Goal: Information Seeking & Learning: Learn about a topic

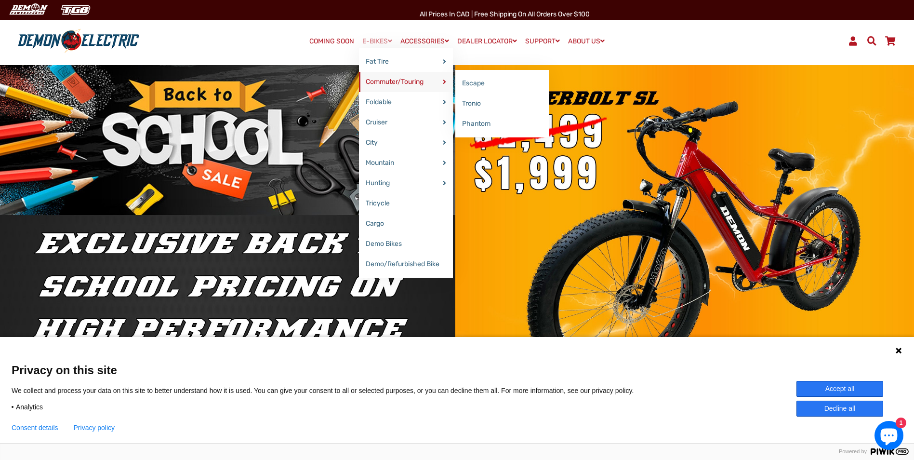
click at [411, 77] on link "Commuter/Touring" at bounding box center [406, 82] width 94 height 20
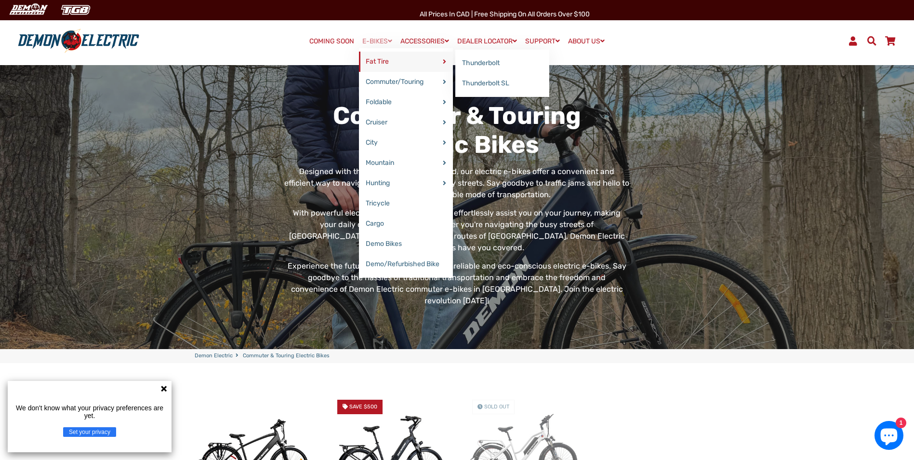
click at [372, 58] on link "Fat Tire" at bounding box center [406, 62] width 94 height 20
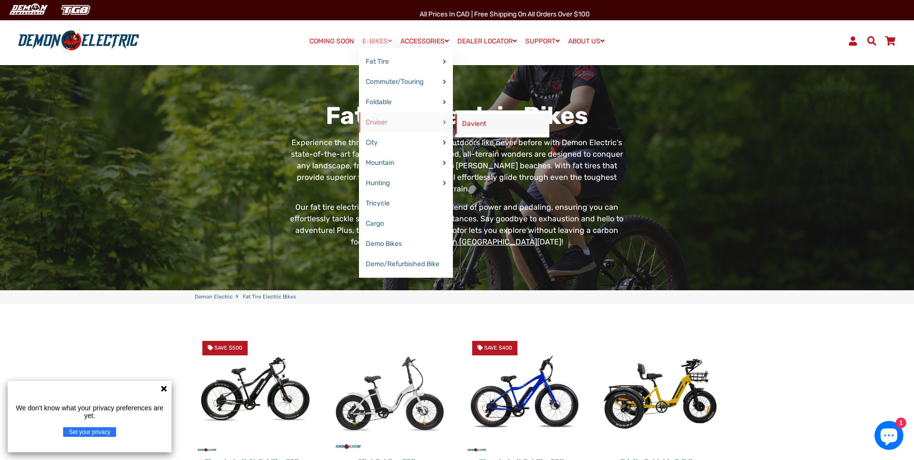
click at [472, 120] on link "Davient" at bounding box center [502, 124] width 94 height 20
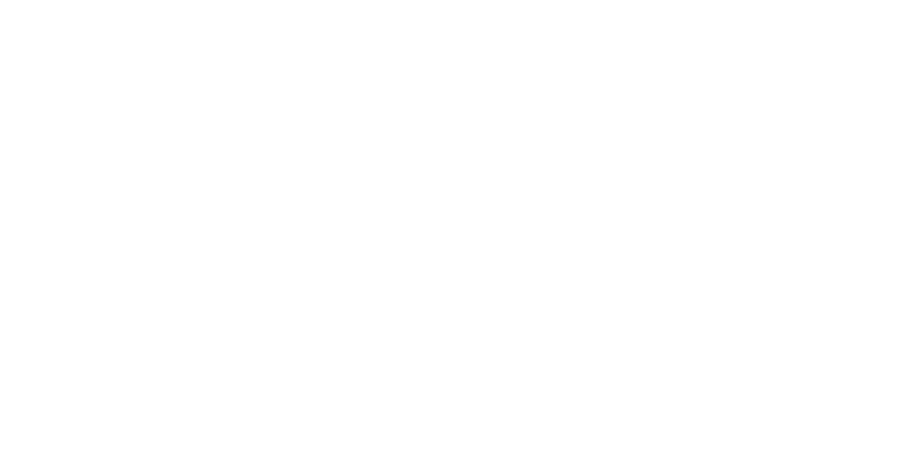
select select "******"
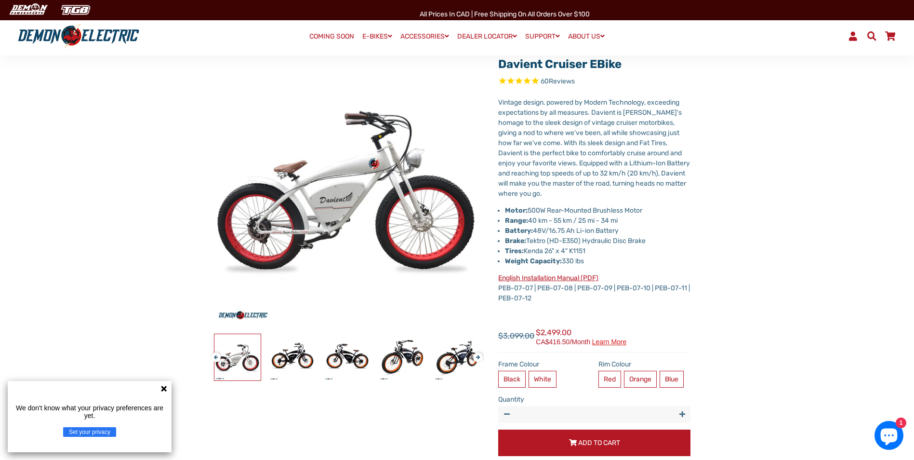
scroll to position [96, 0]
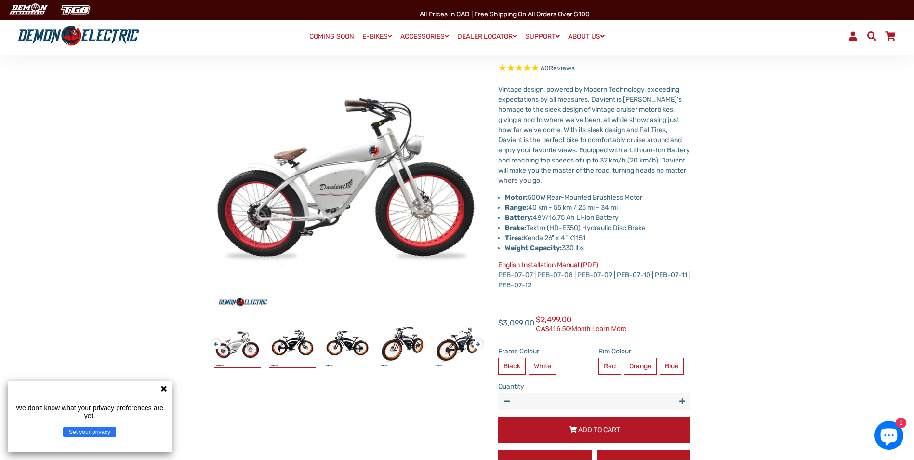
click at [298, 348] on img at bounding box center [292, 344] width 46 height 46
